Goal: Task Accomplishment & Management: Manage account settings

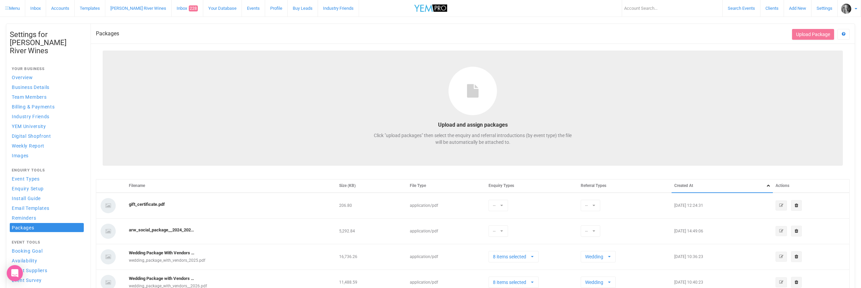
select select
click at [633, 9] on input "text" at bounding box center [672, 8] width 101 height 16
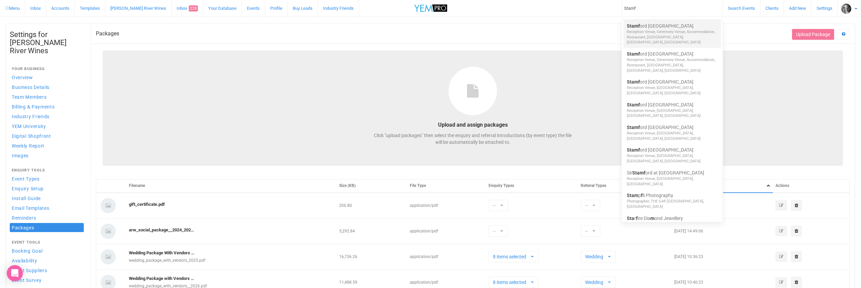
type input "Stamf"
click at [641, 26] on link "Stamf ord Plaza Brisbane" at bounding box center [672, 26] width 91 height 7
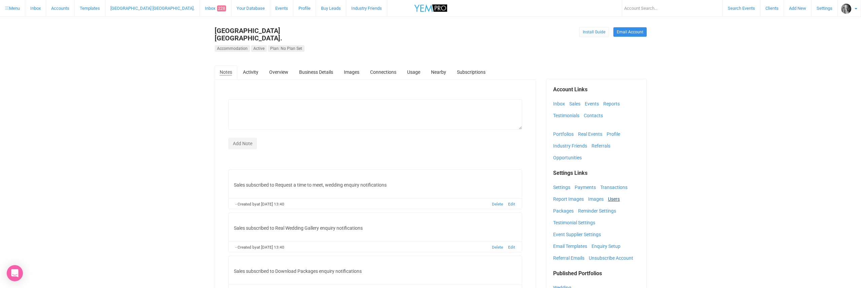
click at [615, 194] on link "Users" at bounding box center [615, 199] width 15 height 10
click at [602, 241] on link "Enquiry Setup" at bounding box center [608, 246] width 32 height 10
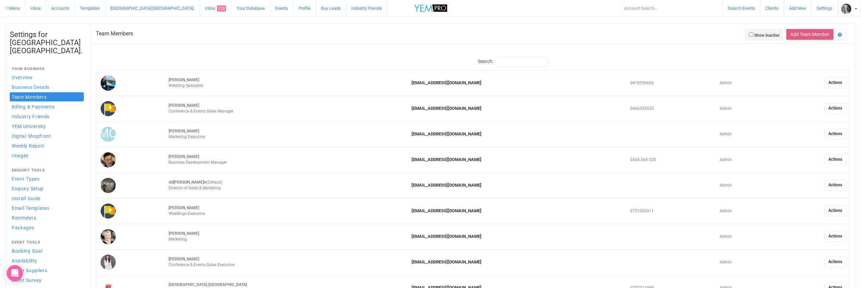
click at [805, 34] on button "Add Team Member" at bounding box center [809, 34] width 47 height 11
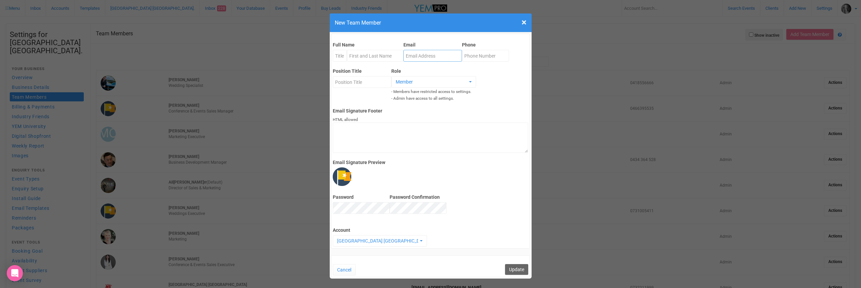
click at [414, 55] on input "Email" at bounding box center [432, 56] width 59 height 12
paste input "[EMAIL_ADDRESS][DOMAIN_NAME]"
type input "[EMAIL_ADDRESS][DOMAIN_NAME]"
click at [346, 83] on input "Position Title" at bounding box center [362, 82] width 59 height 12
paste input "Weddings & Social Executive"
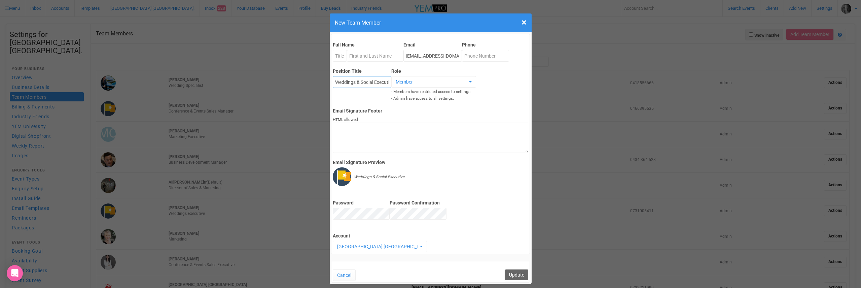
type input "Weddings & Social Executive"
click at [356, 58] on input "Full Name" at bounding box center [375, 56] width 57 height 12
paste input "[PERSON_NAME]"
type input "[PERSON_NAME]"
click at [472, 56] on input "Phone" at bounding box center [485, 56] width 47 height 12
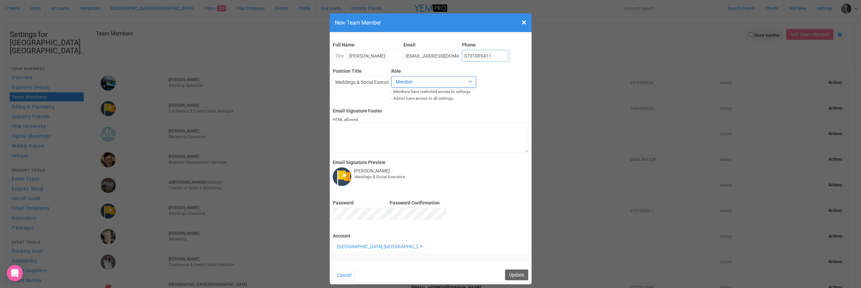
type input "0731005411"
click at [404, 83] on span "Member" at bounding box center [432, 81] width 72 height 7
click at [404, 96] on span "Admin" at bounding box center [402, 96] width 12 height 6
select select "admin"
click at [516, 269] on button "Update" at bounding box center [516, 274] width 23 height 11
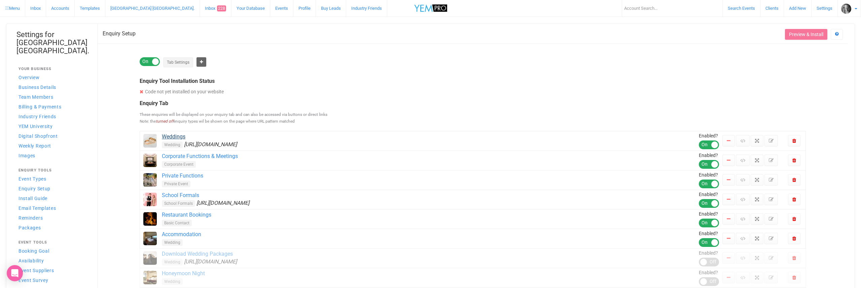
click at [180, 137] on link "Weddings" at bounding box center [430, 137] width 537 height 8
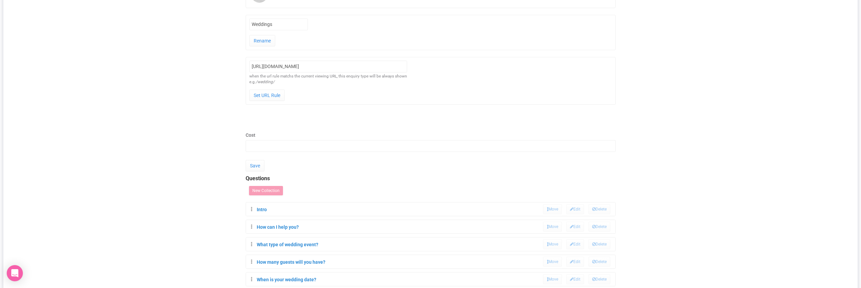
scroll to position [128, 0]
click at [262, 207] on link "Intro" at bounding box center [262, 207] width 10 height 5
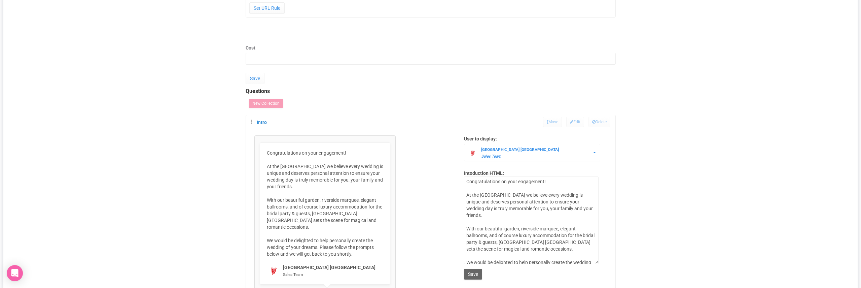
scroll to position [257, 0]
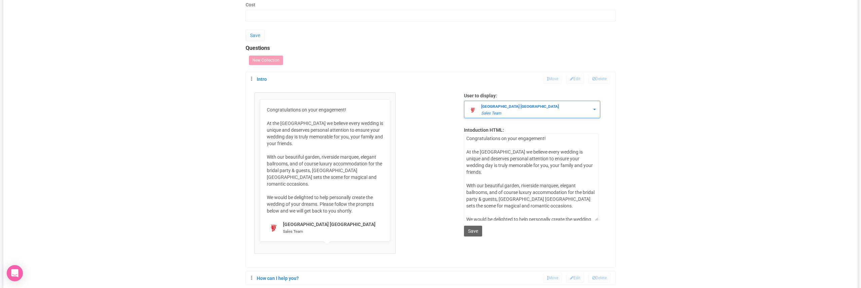
click at [502, 106] on strong "[GEOGRAPHIC_DATA] [GEOGRAPHIC_DATA]" at bounding box center [520, 106] width 78 height 5
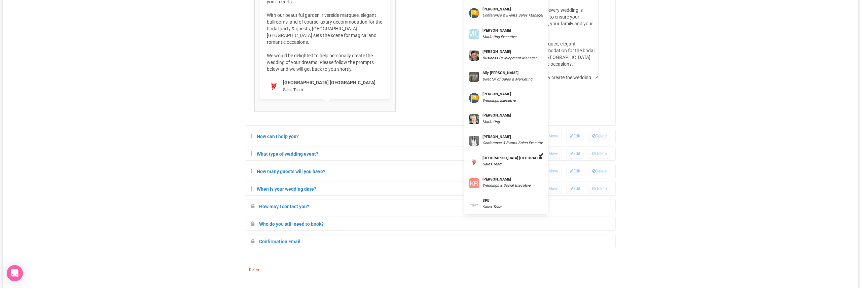
scroll to position [400, 0]
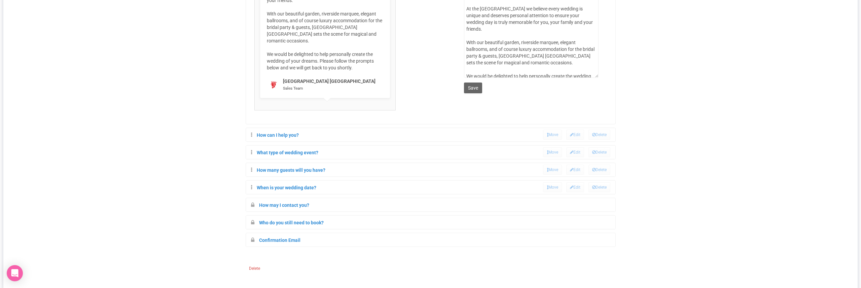
click at [481, 233] on div "Confirmation Email Move Edit Delete" at bounding box center [430, 239] width 369 height 13
click at [274, 237] on link "Confirmation Email" at bounding box center [279, 239] width 41 height 5
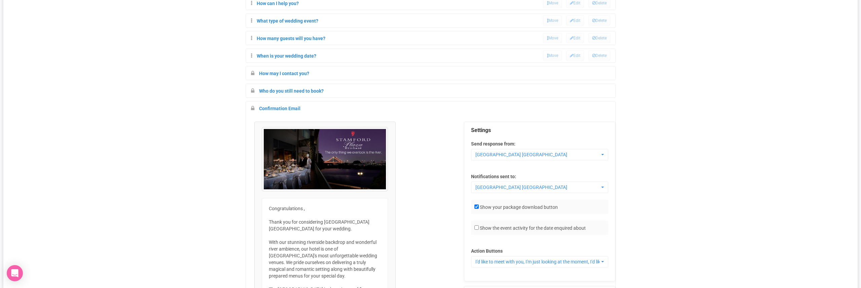
scroll to position [611, 0]
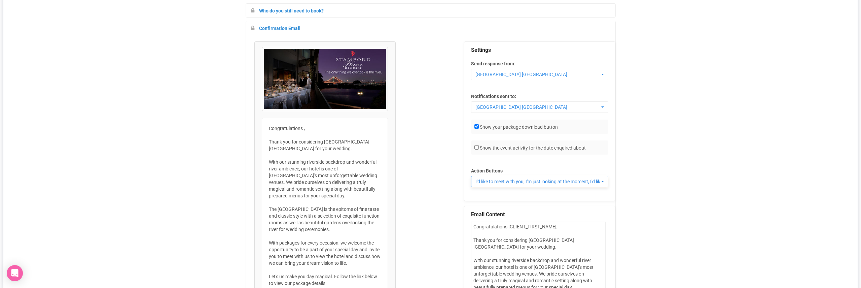
click at [604, 181] on span "button" at bounding box center [602, 181] width 3 height 1
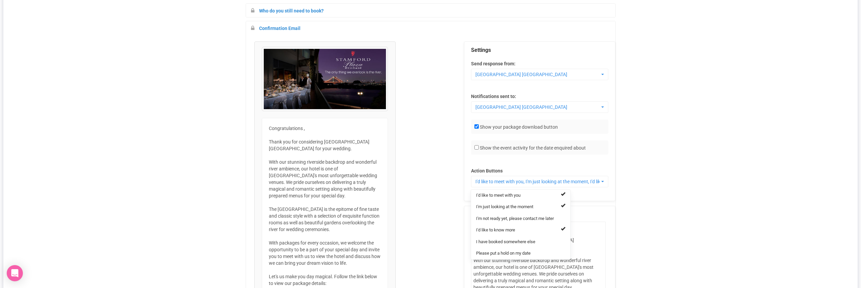
click at [430, 188] on div "× Close Congratulations , Thank you for considering Stamford Plaza Brisbane for…" at bounding box center [430, 292] width 369 height 502
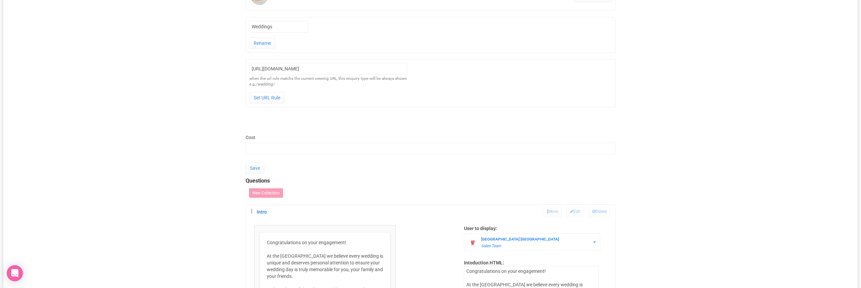
scroll to position [0, 0]
